Goal: Task Accomplishment & Management: Use online tool/utility

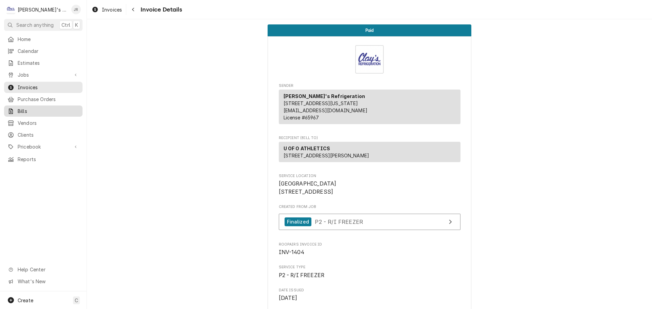
scroll to position [1601, 0]
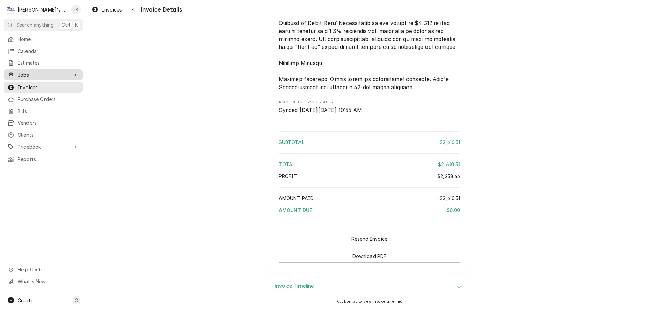
click at [34, 74] on span "Jobs" at bounding box center [43, 74] width 51 height 7
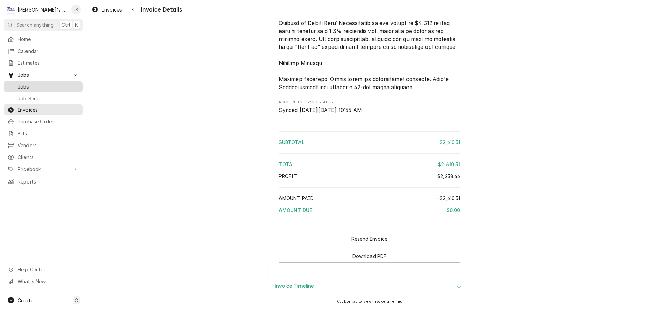
click at [34, 85] on span "Jobs" at bounding box center [48, 86] width 61 height 7
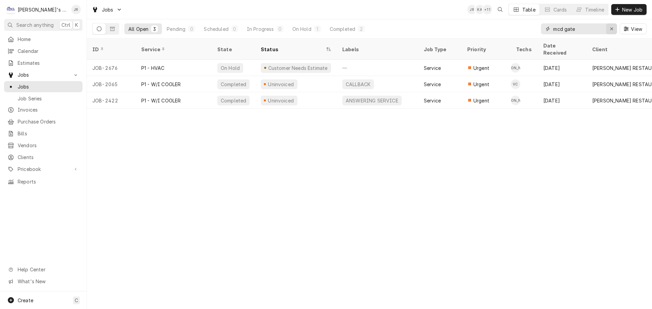
click at [613, 30] on icon "Erase input" at bounding box center [611, 28] width 3 height 3
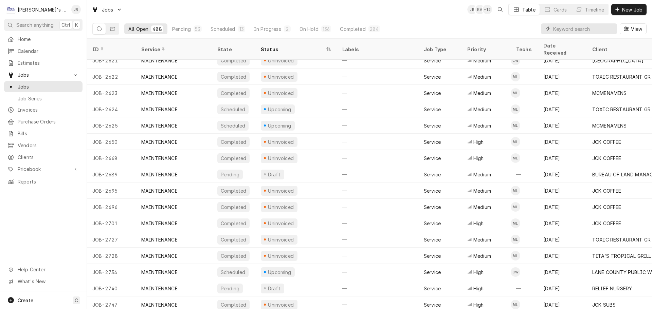
scroll to position [1604, 0]
click at [184, 30] on div "Pending" at bounding box center [181, 28] width 19 height 7
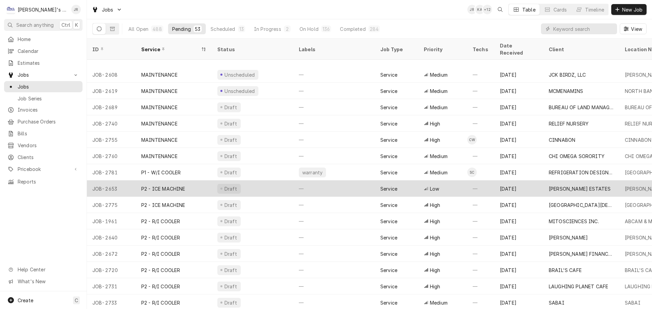
scroll to position [432, 0]
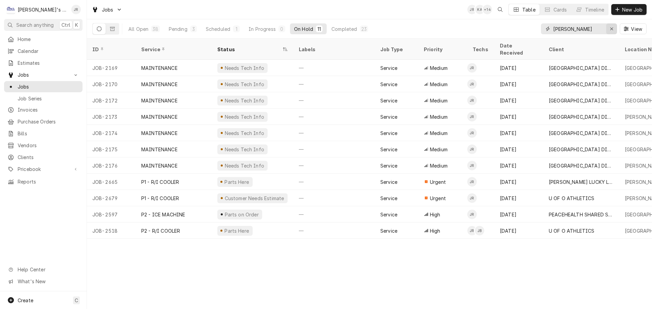
click at [611, 27] on icon "Erase input" at bounding box center [611, 28] width 4 height 5
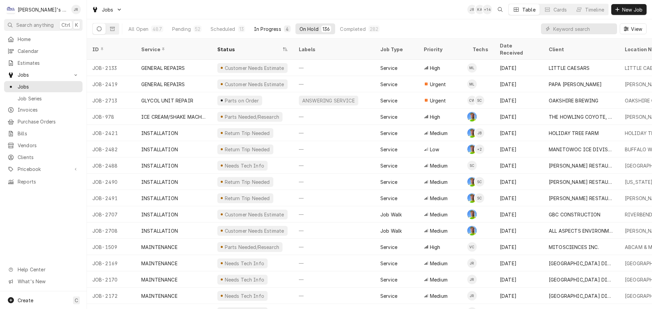
click at [261, 33] on button "In Progress 4" at bounding box center [272, 28] width 45 height 11
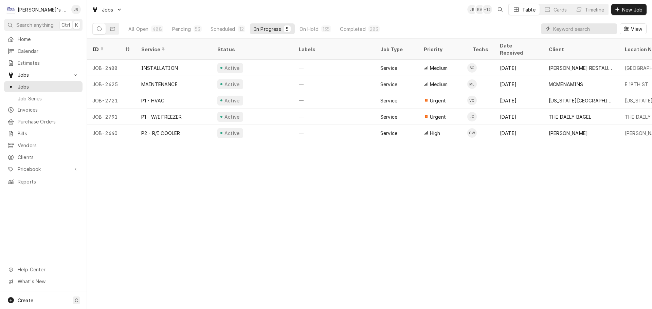
drag, startPoint x: 135, startPoint y: 21, endPoint x: 589, endPoint y: 27, distance: 453.8
click at [589, 27] on input "Dynamic Content Wrapper" at bounding box center [583, 28] width 60 height 11
type input "2603"
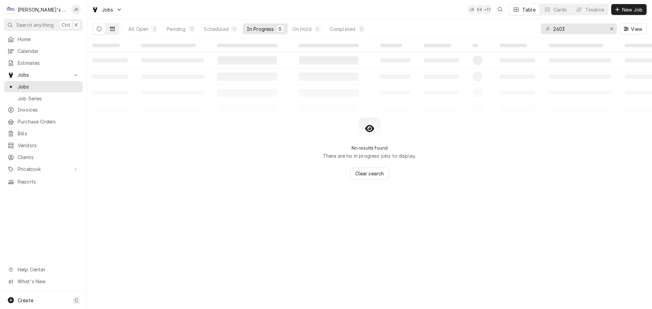
click at [110, 32] on button "Dynamic Content Wrapper" at bounding box center [112, 28] width 13 height 11
click at [102, 30] on button "Dynamic Content Wrapper" at bounding box center [99, 28] width 13 height 11
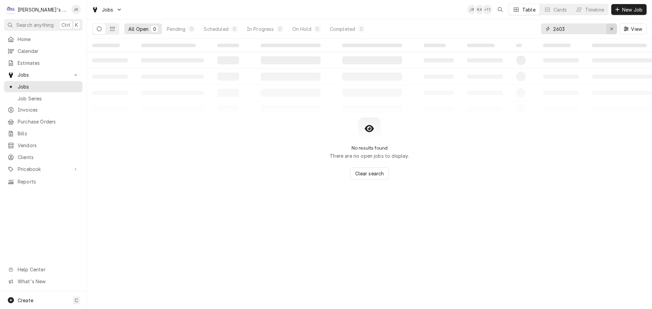
click at [610, 28] on icon "Erase input" at bounding box center [611, 28] width 4 height 5
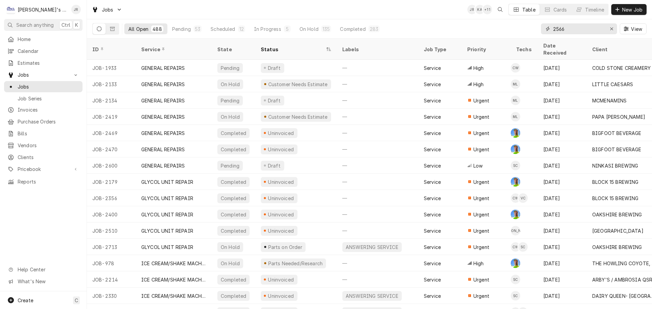
type input "2566"
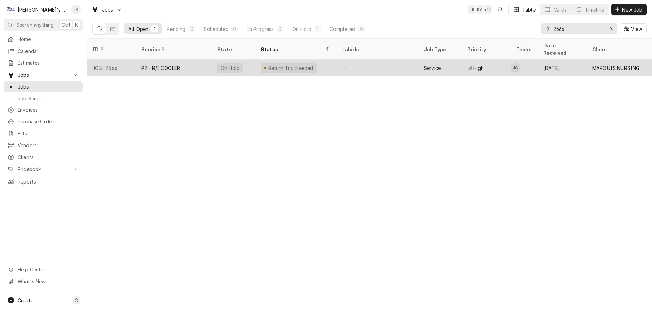
click at [210, 61] on div "P2 - R/I COOLER" at bounding box center [174, 68] width 76 height 16
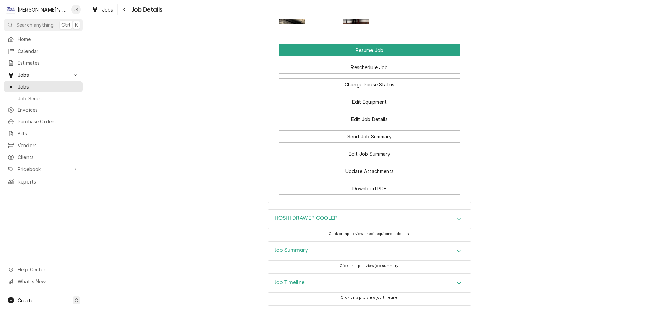
scroll to position [735, 0]
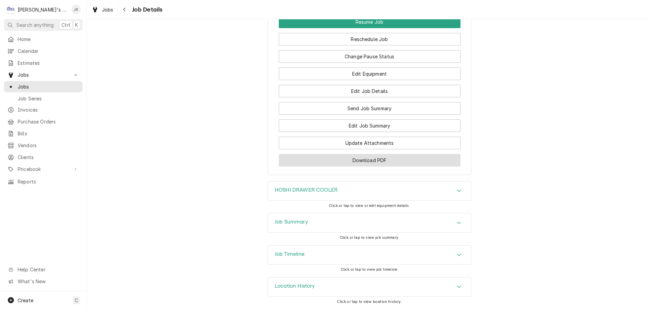
click at [357, 162] on button "Download PDF" at bounding box center [370, 160] width 182 height 13
click at [106, 9] on span "Jobs" at bounding box center [108, 9] width 12 height 7
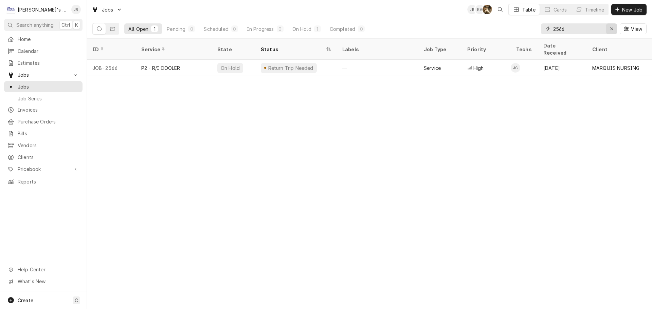
click at [615, 30] on div "Erase input" at bounding box center [611, 28] width 7 height 7
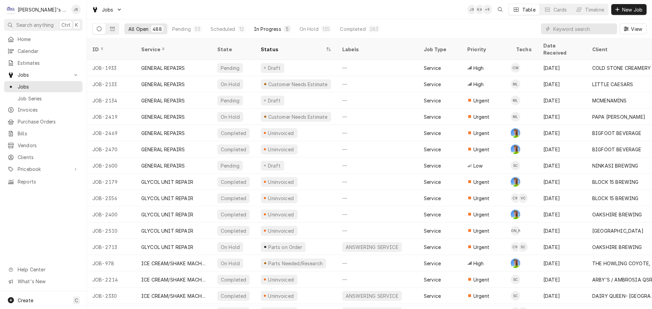
click at [259, 28] on div "In Progress" at bounding box center [267, 28] width 27 height 7
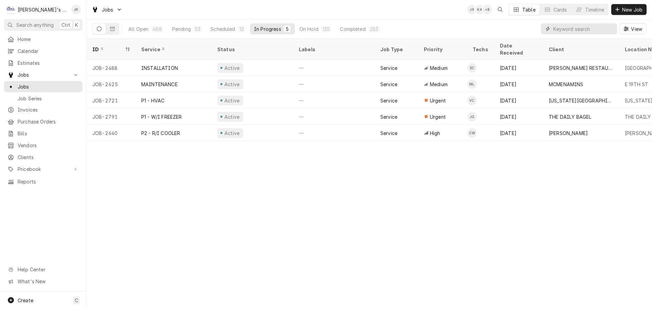
drag, startPoint x: 568, startPoint y: 29, endPoint x: 577, endPoint y: 21, distance: 11.5
click at [569, 29] on input "Dynamic Content Wrapper" at bounding box center [583, 28] width 60 height 11
type input "jeff"
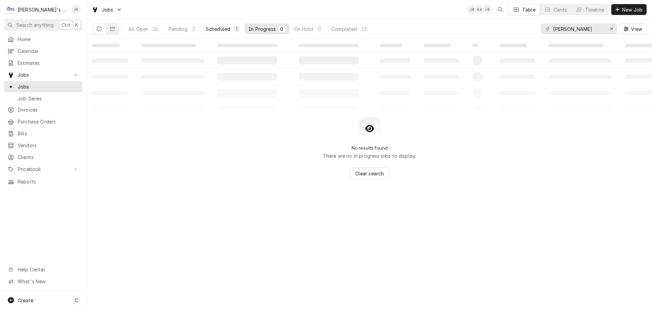
click at [209, 27] on div "Scheduled" at bounding box center [218, 28] width 24 height 7
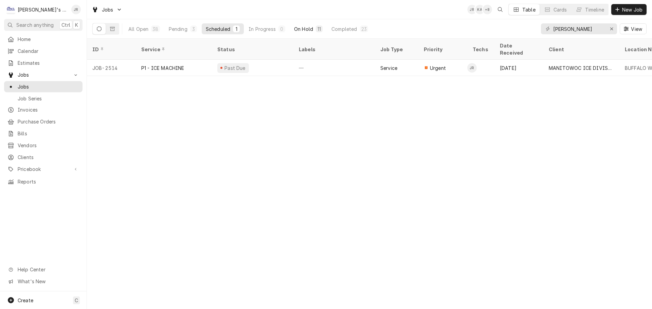
click at [296, 30] on div "On Hold" at bounding box center [303, 28] width 19 height 7
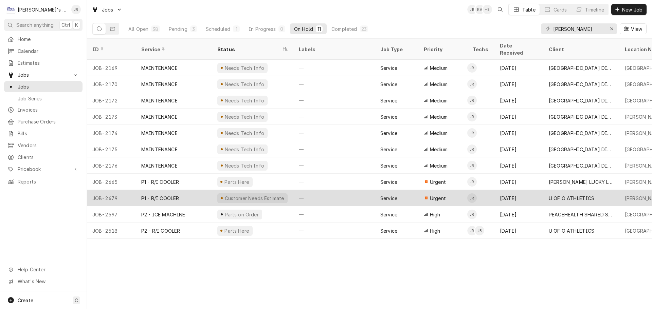
click at [323, 190] on div "—" at bounding box center [333, 198] width 81 height 16
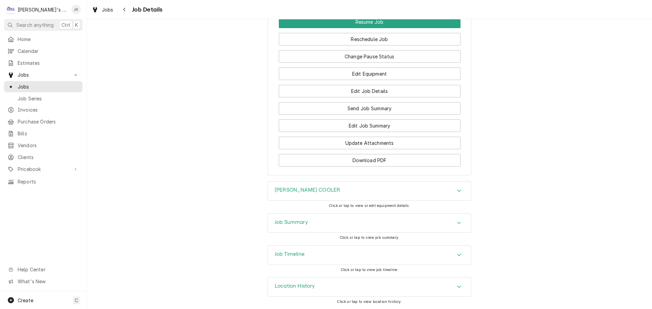
scroll to position [951, 0]
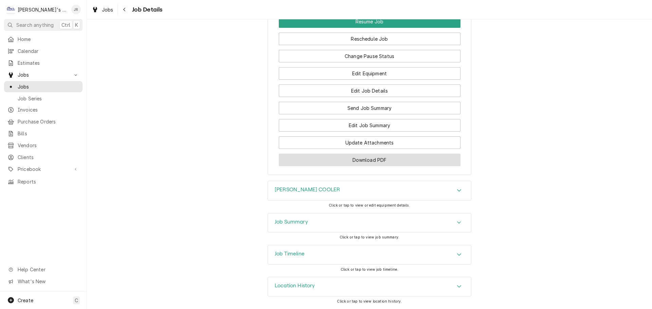
click at [366, 160] on button "Download PDF" at bounding box center [370, 160] width 182 height 13
